Goal: Transaction & Acquisition: Download file/media

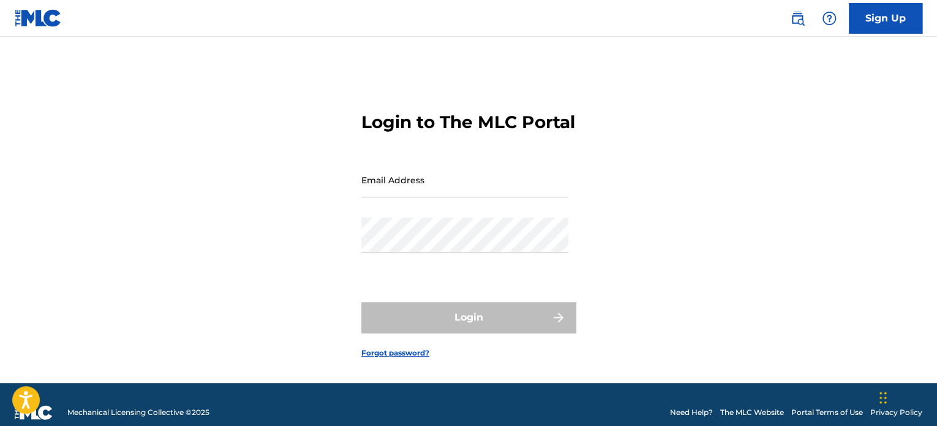
click at [397, 217] on div "Email Address" at bounding box center [464, 189] width 207 height 55
click at [418, 194] on input "Email Address" at bounding box center [464, 179] width 207 height 35
type input "[EMAIL_ADDRESS][DOMAIN_NAME]"
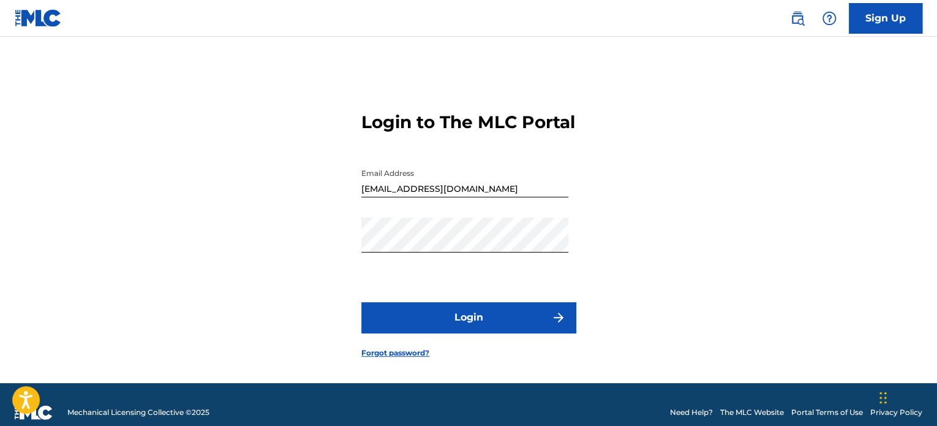
click at [442, 325] on button "Login" at bounding box center [468, 317] width 214 height 31
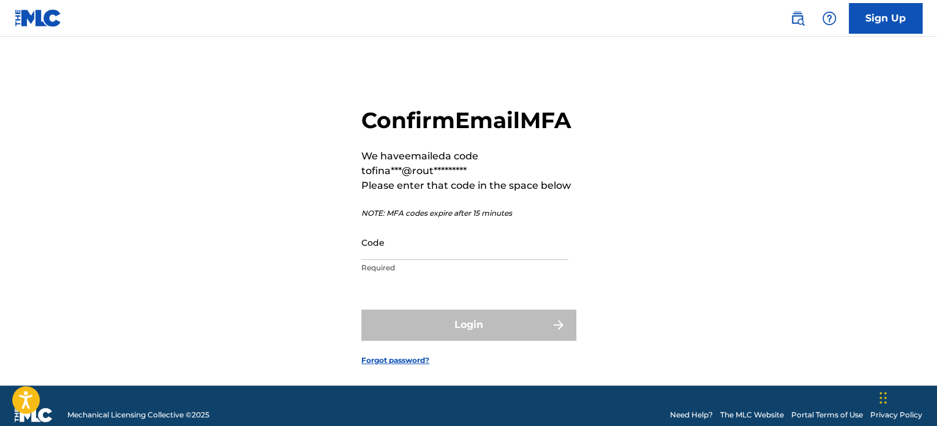
click at [420, 260] on input "Code" at bounding box center [464, 242] width 207 height 35
paste input "777948"
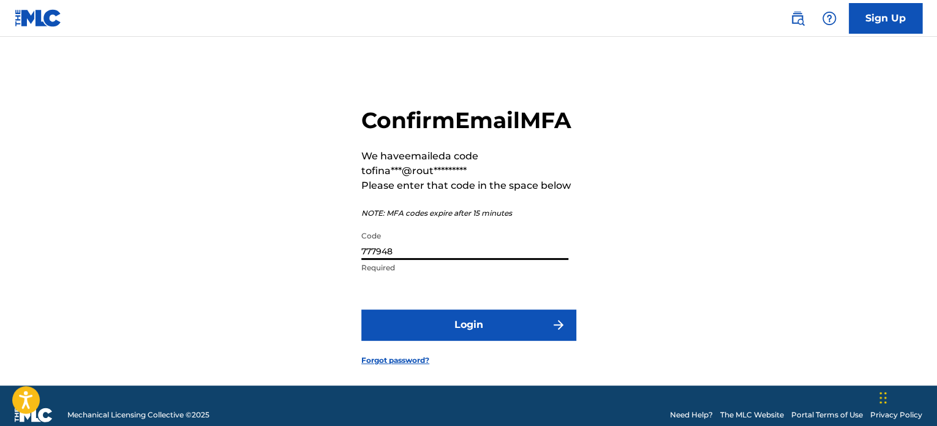
type input "777948"
click at [426, 340] on button "Login" at bounding box center [468, 324] width 214 height 31
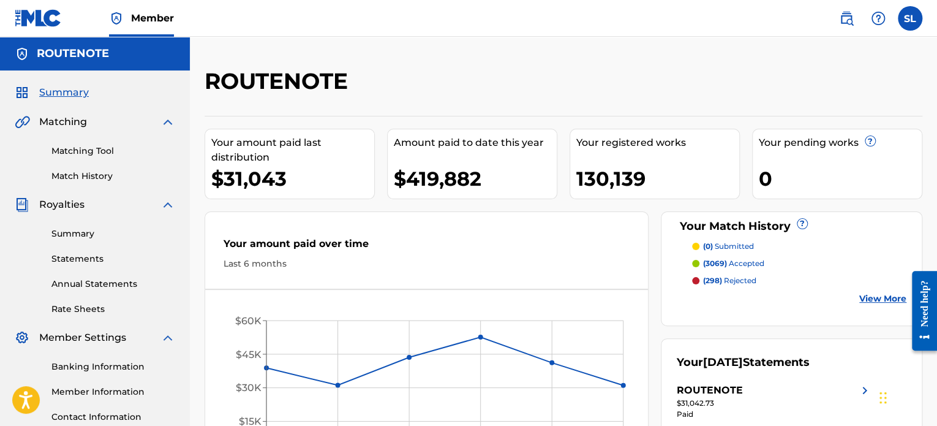
click at [83, 261] on link "Statements" at bounding box center [113, 258] width 124 height 13
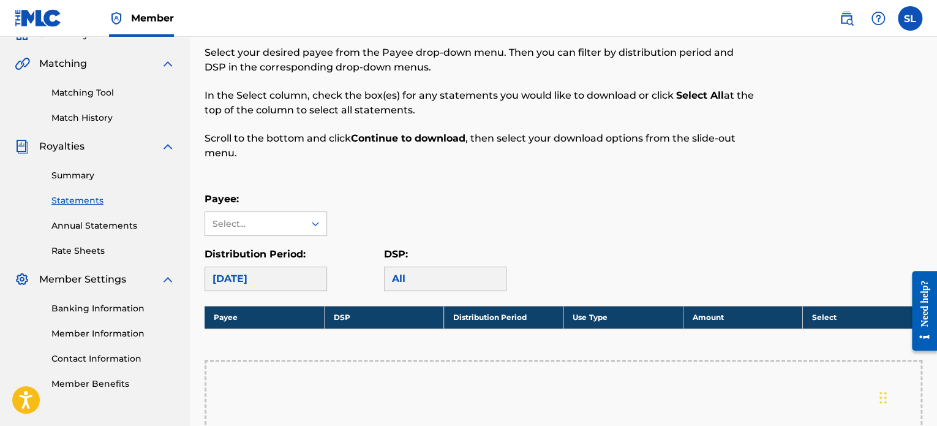
scroll to position [81, 0]
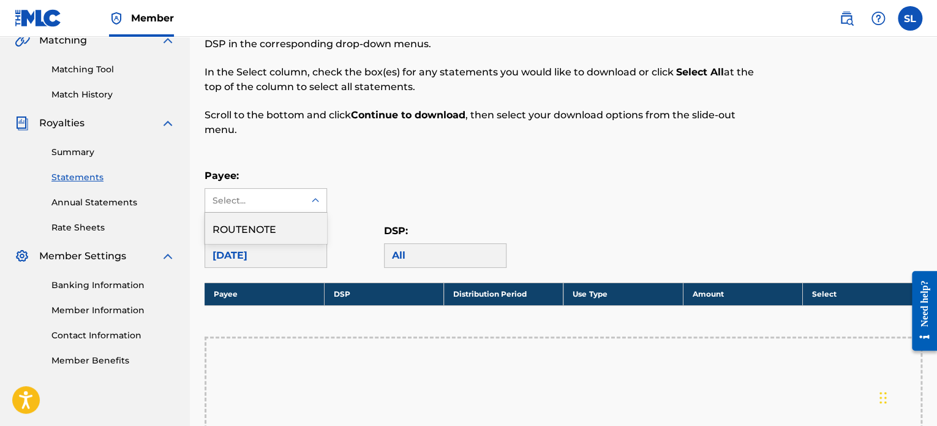
click at [261, 208] on div "Select..." at bounding box center [254, 200] width 99 height 23
click at [271, 232] on div "ROUTENOTE" at bounding box center [265, 227] width 121 height 31
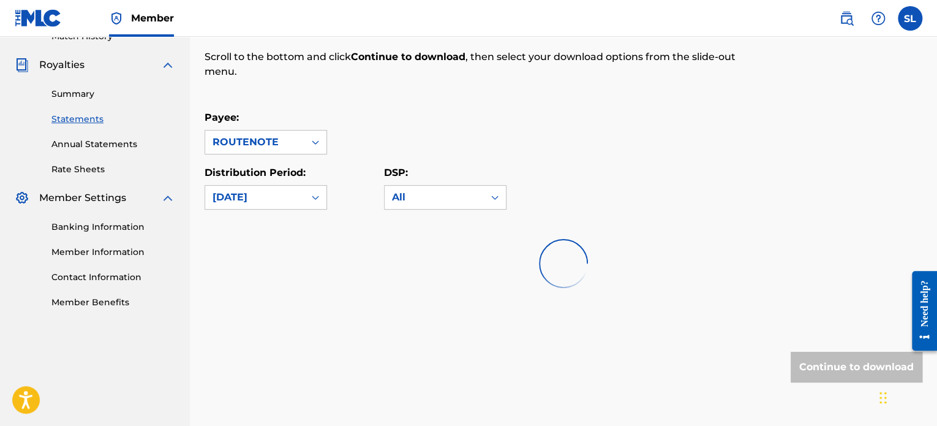
scroll to position [163, 0]
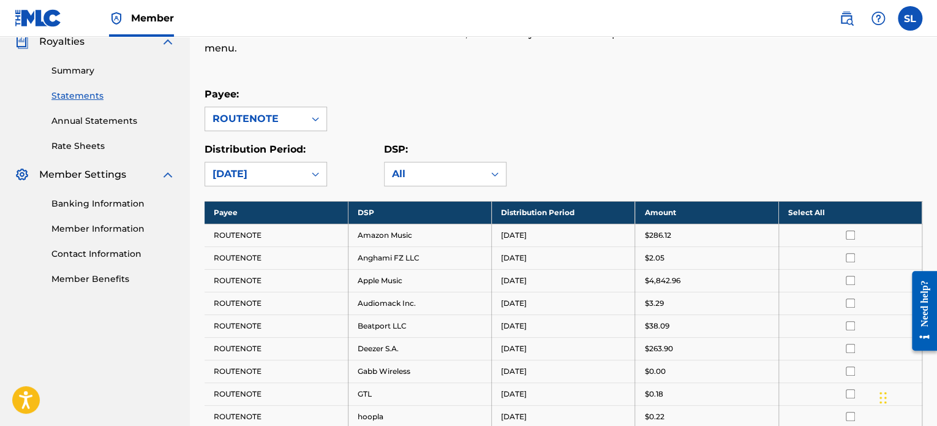
click at [871, 210] on th "Select All" at bounding box center [849, 212] width 143 height 23
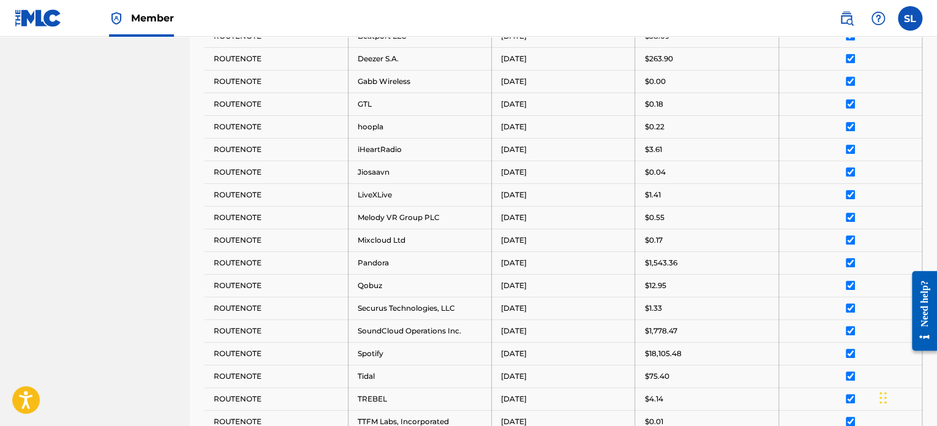
scroll to position [653, 0]
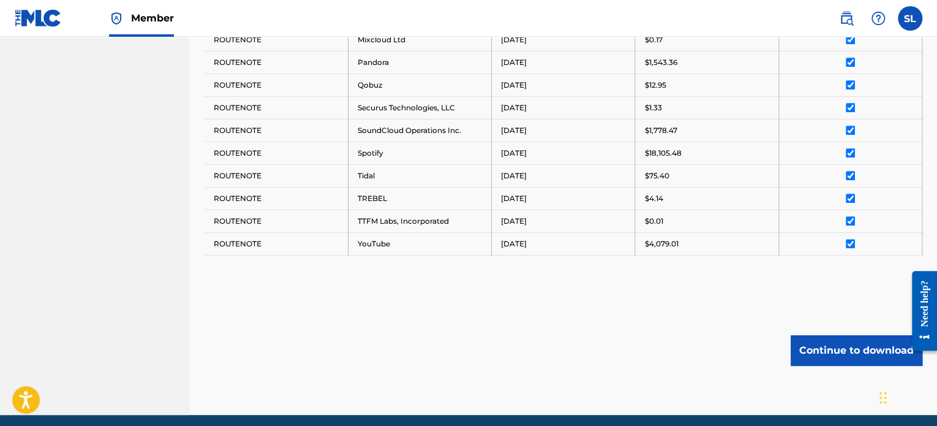
click at [877, 335] on button "Continue to download" at bounding box center [856, 350] width 132 height 31
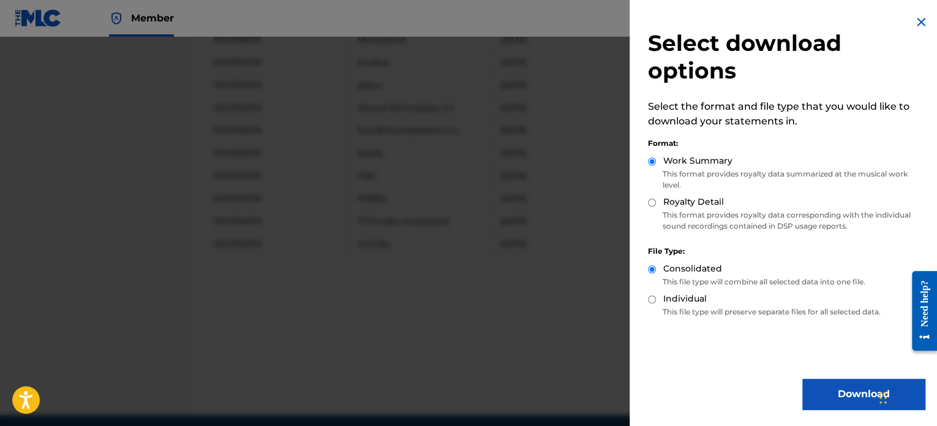
click at [825, 404] on button "Download" at bounding box center [863, 393] width 122 height 31
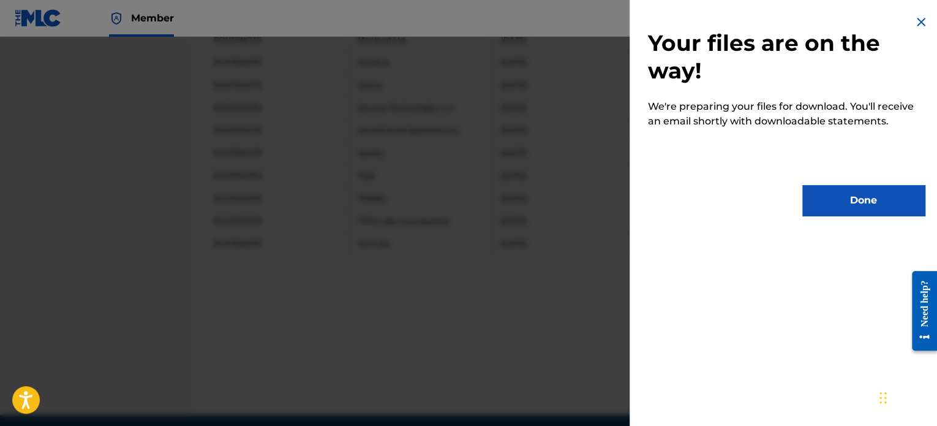
drag, startPoint x: 858, startPoint y: 193, endPoint x: 824, endPoint y: 154, distance: 52.1
click at [860, 195] on button "Done" at bounding box center [863, 200] width 122 height 31
